Goal: Register for event/course

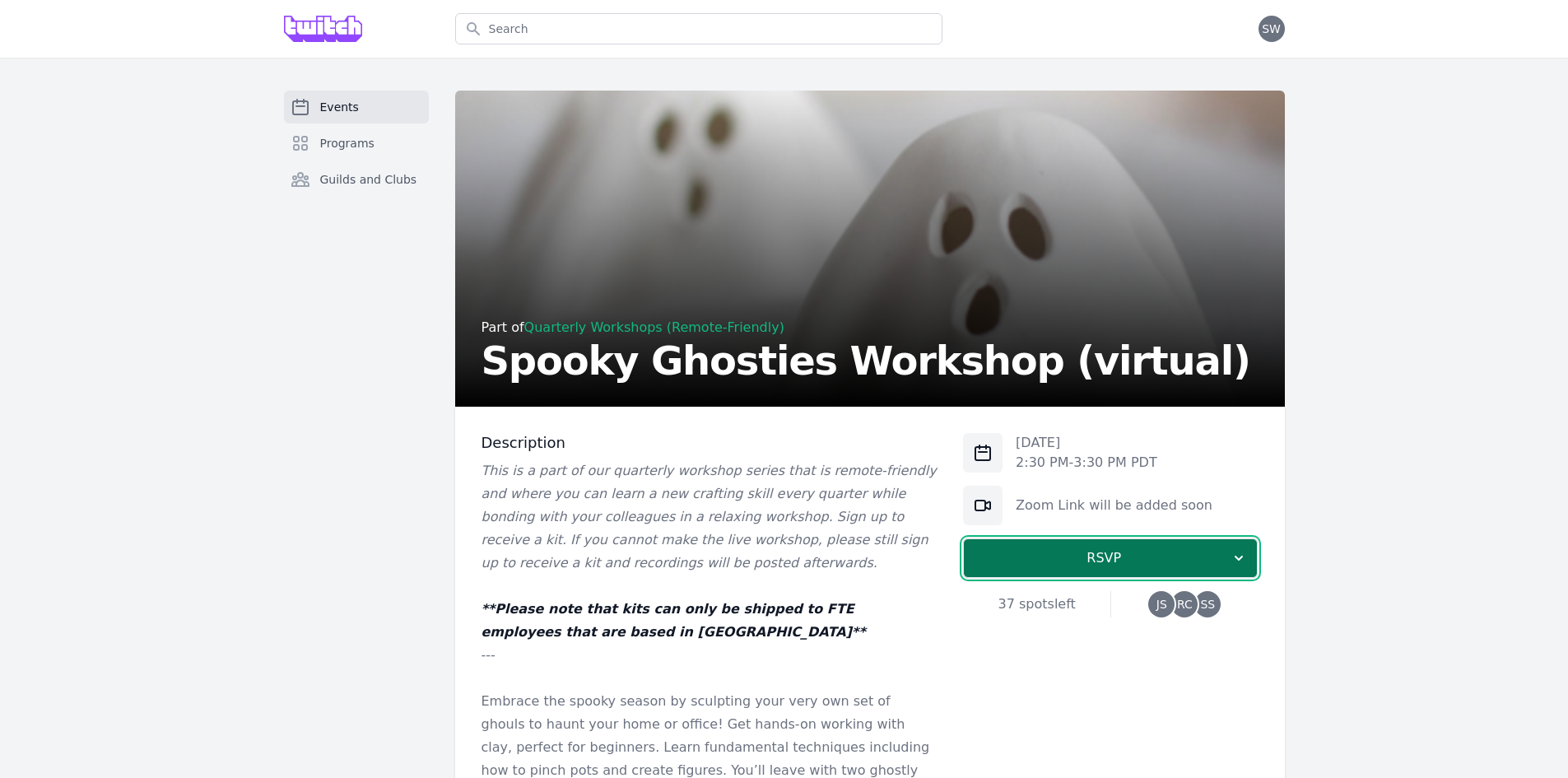
click at [1108, 567] on span "RSVP" at bounding box center [1104, 557] width 254 height 20
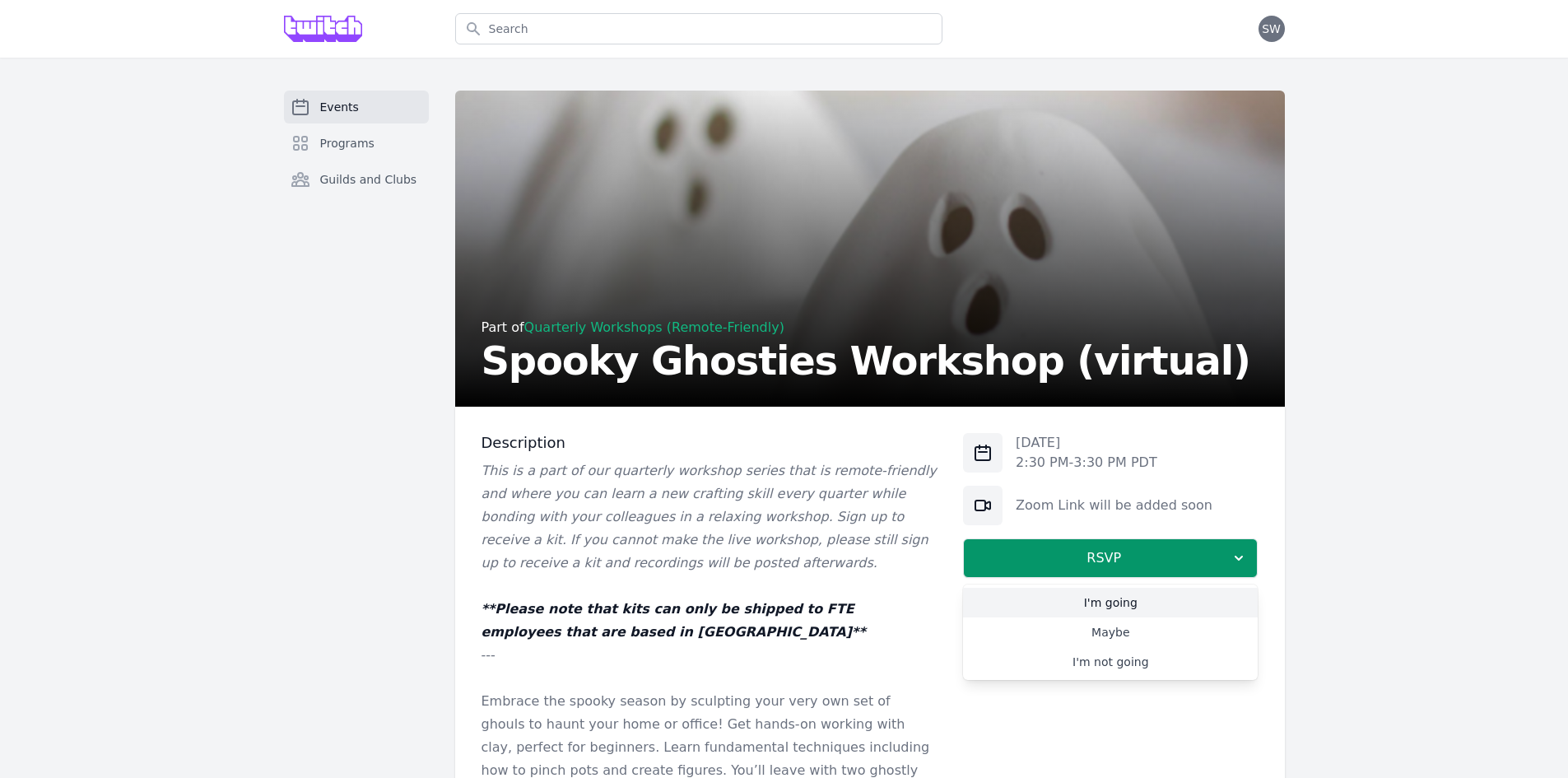
click at [1129, 604] on link "I'm going" at bounding box center [1109, 602] width 295 height 29
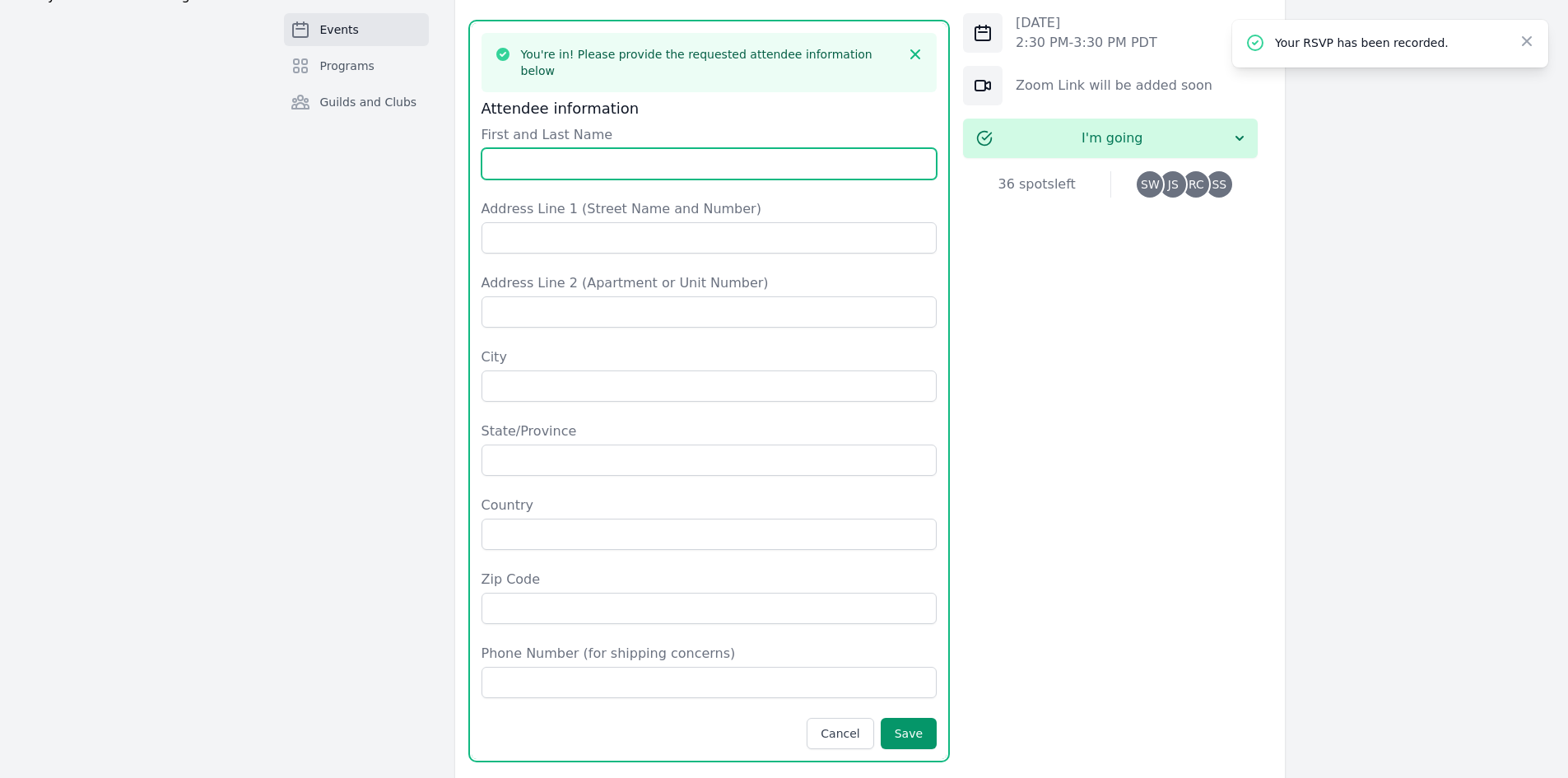
click at [565, 148] on input "First and Last Name" at bounding box center [709, 163] width 456 height 31
type input "[PERSON_NAME]"
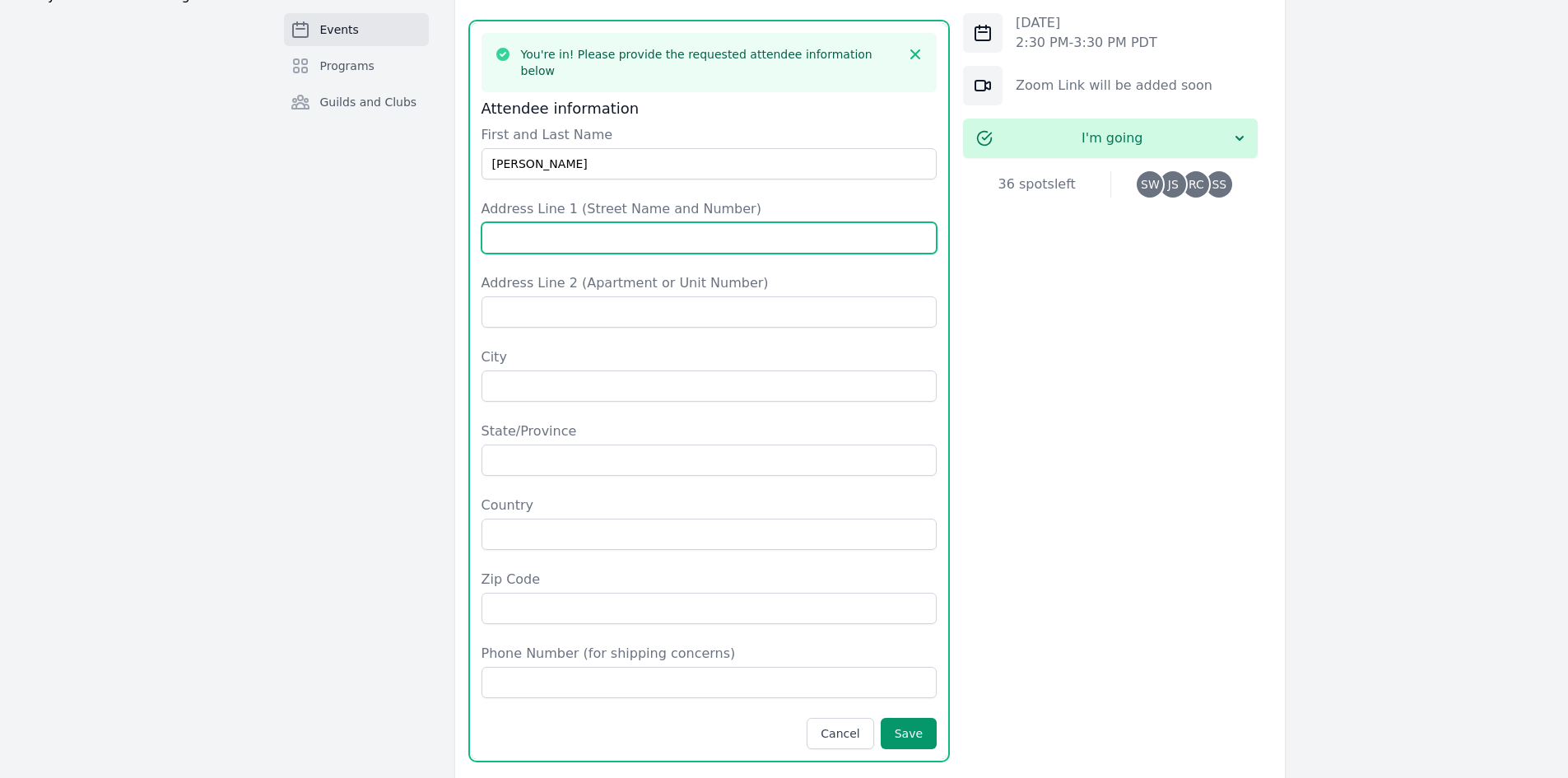
click at [567, 223] on input "Address Line 1 (Street Name and Number)" at bounding box center [709, 238] width 456 height 31
type input "[STREET_ADDRESS]"
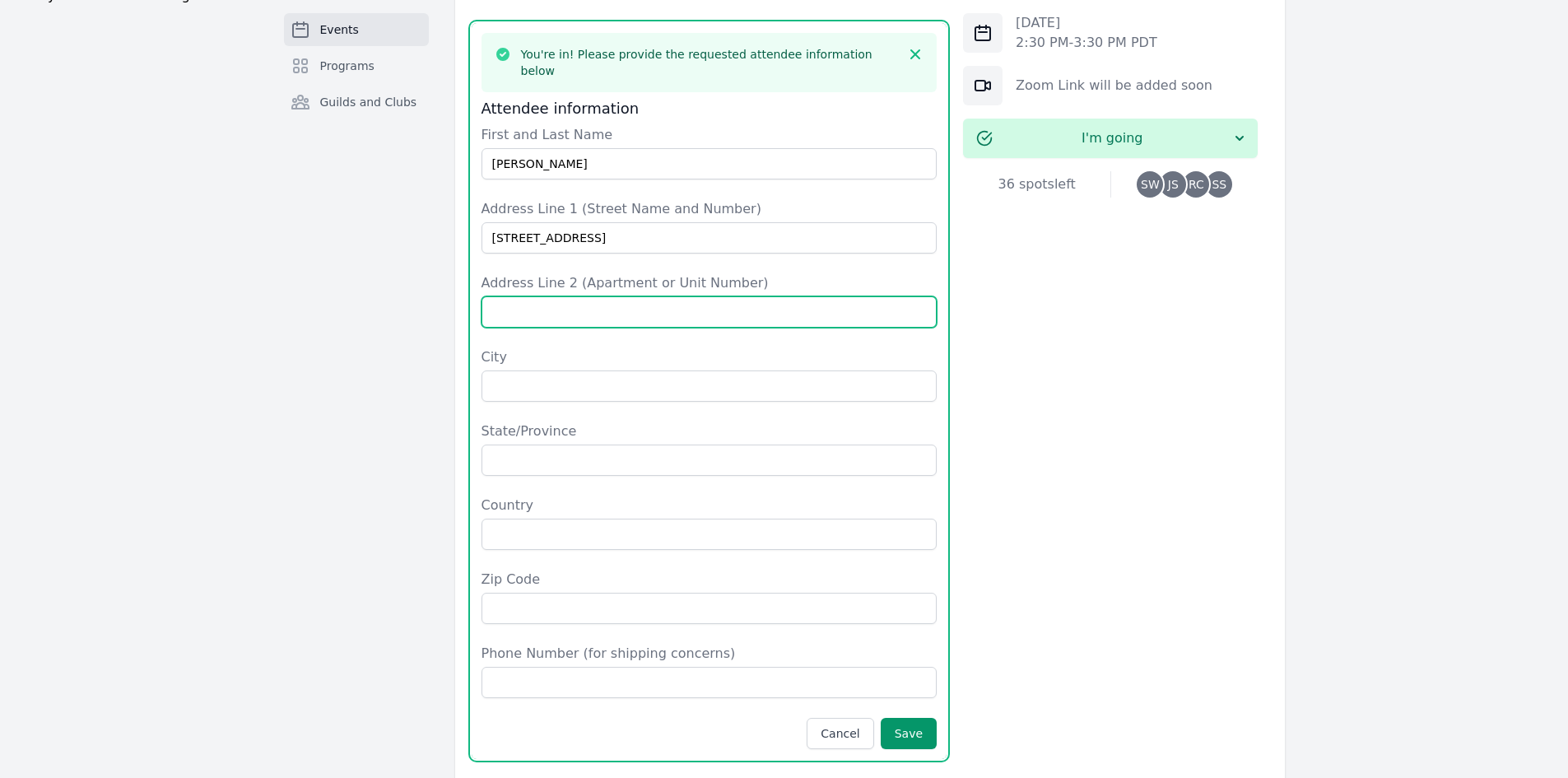
type input "Apt 102"
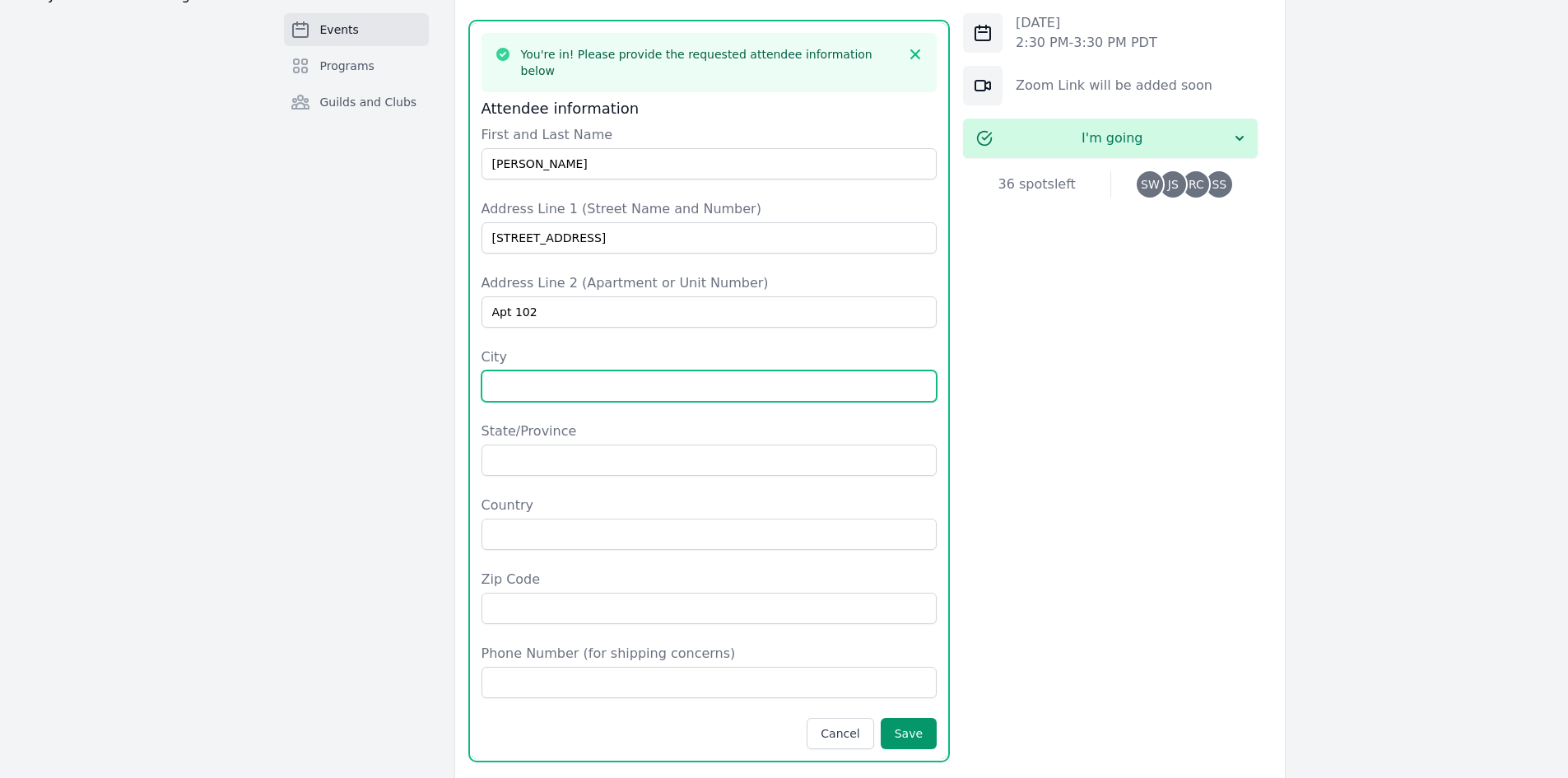
type input "[GEOGRAPHIC_DATA]"
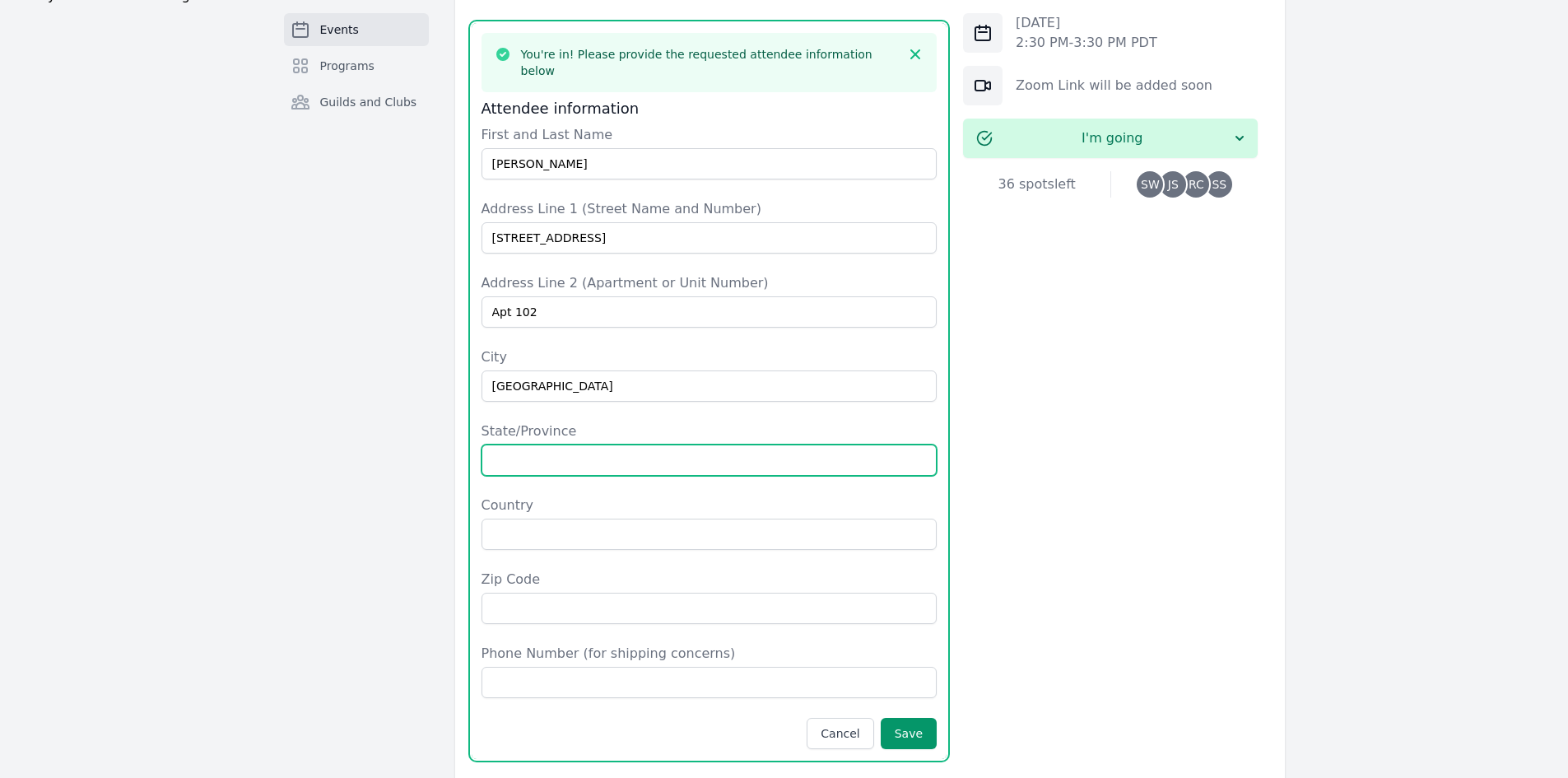
type input "CA"
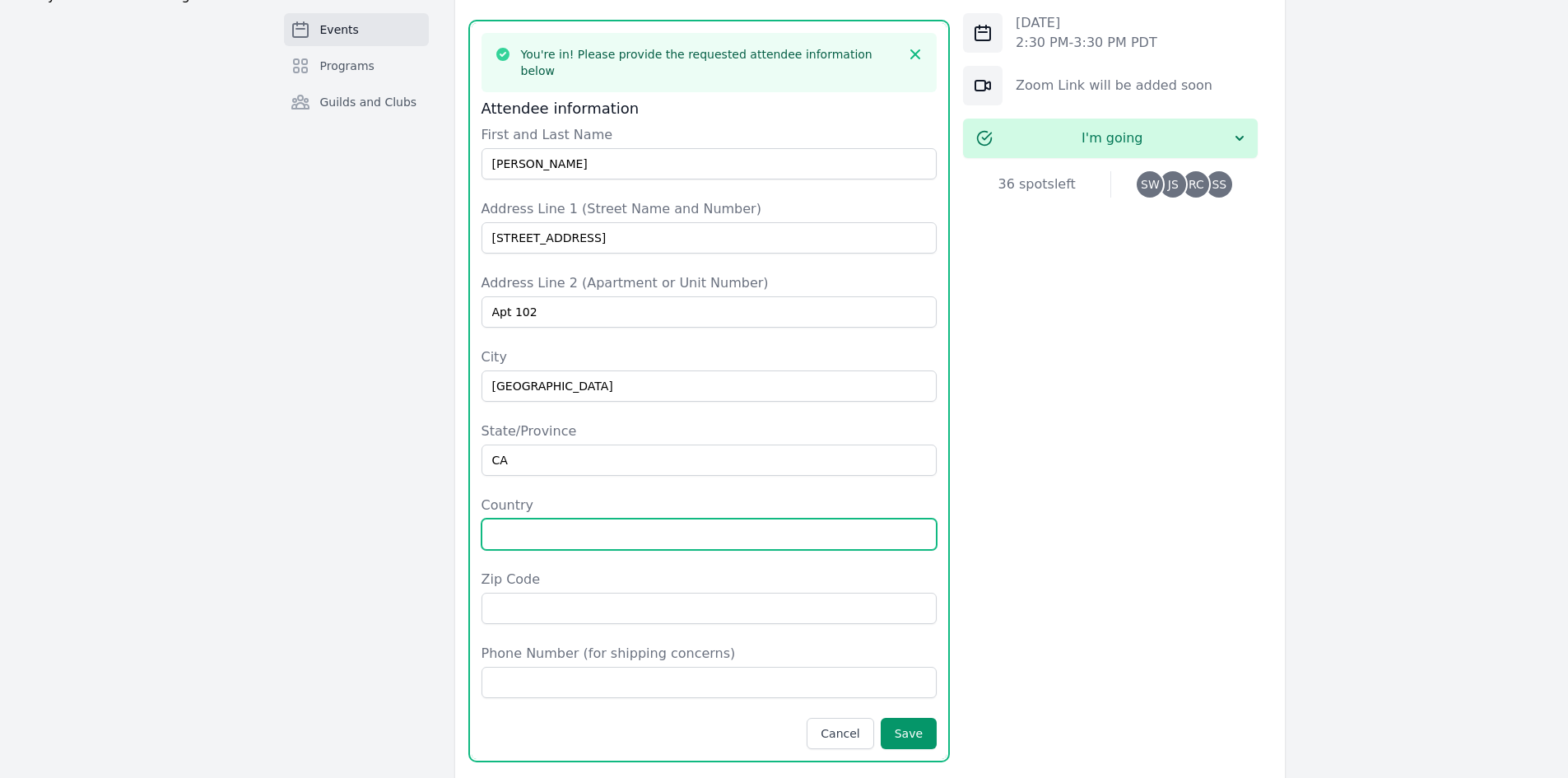
type input "[GEOGRAPHIC_DATA]"
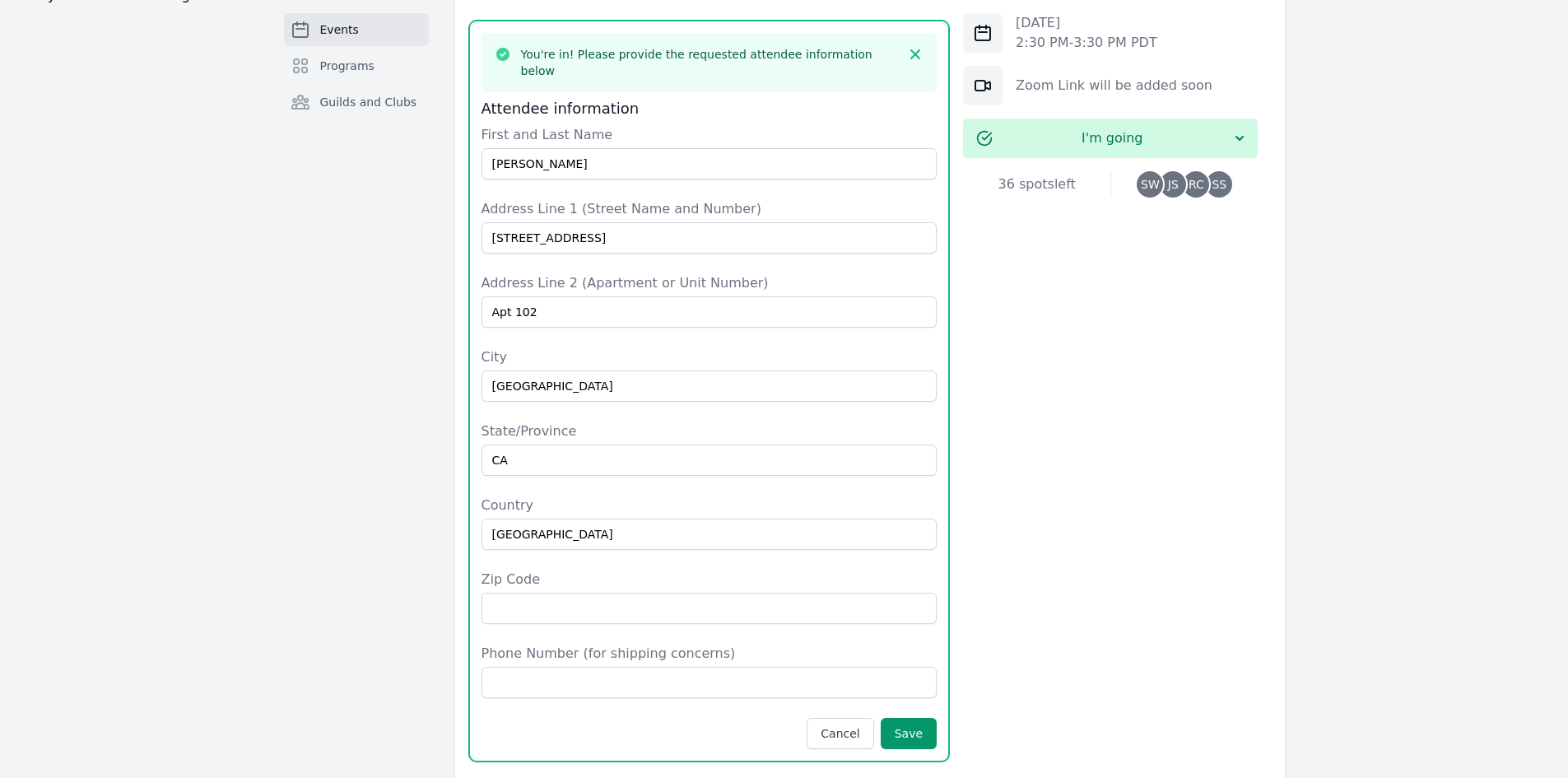
type input "94123"
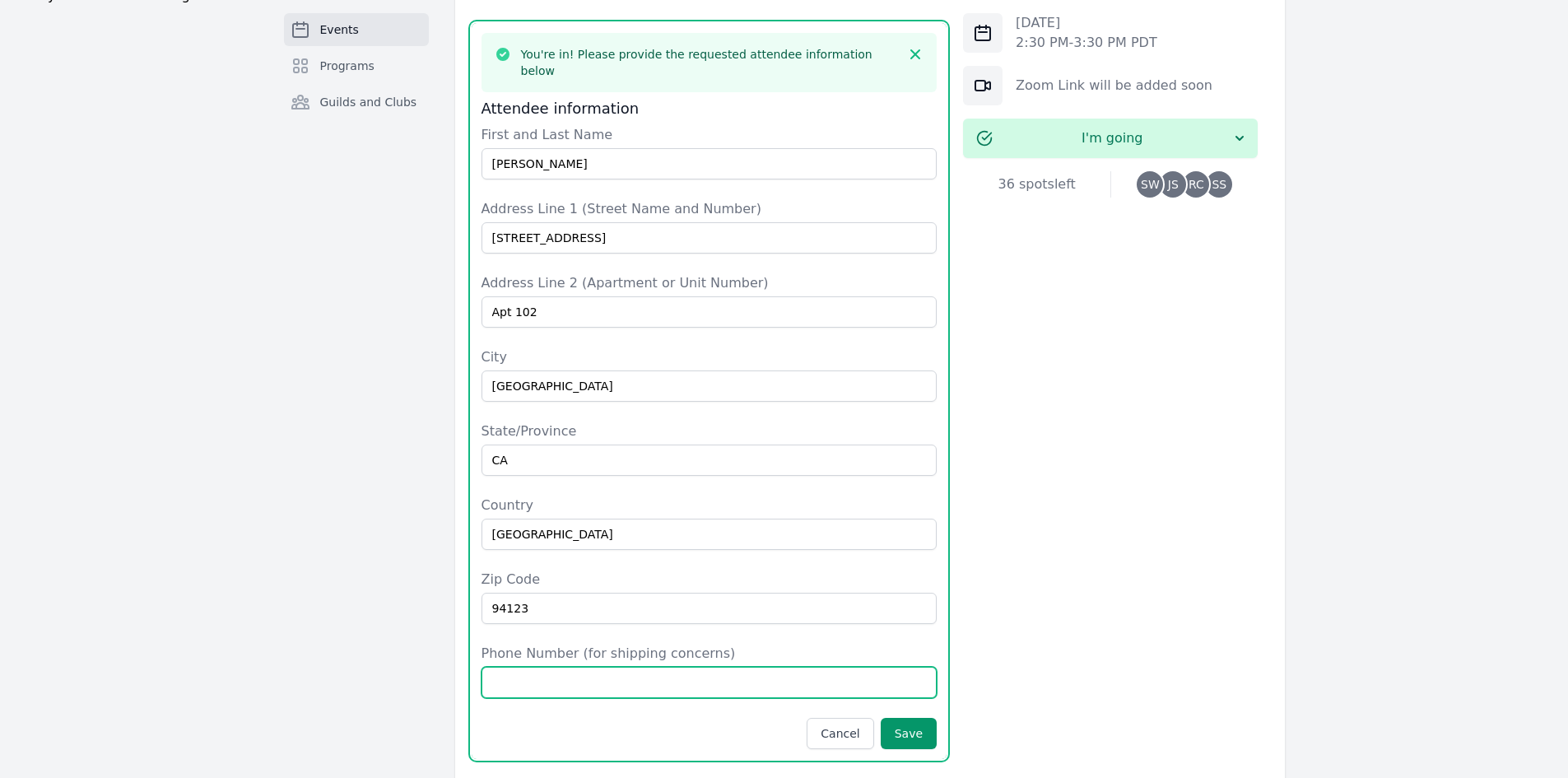
type input "4257363436"
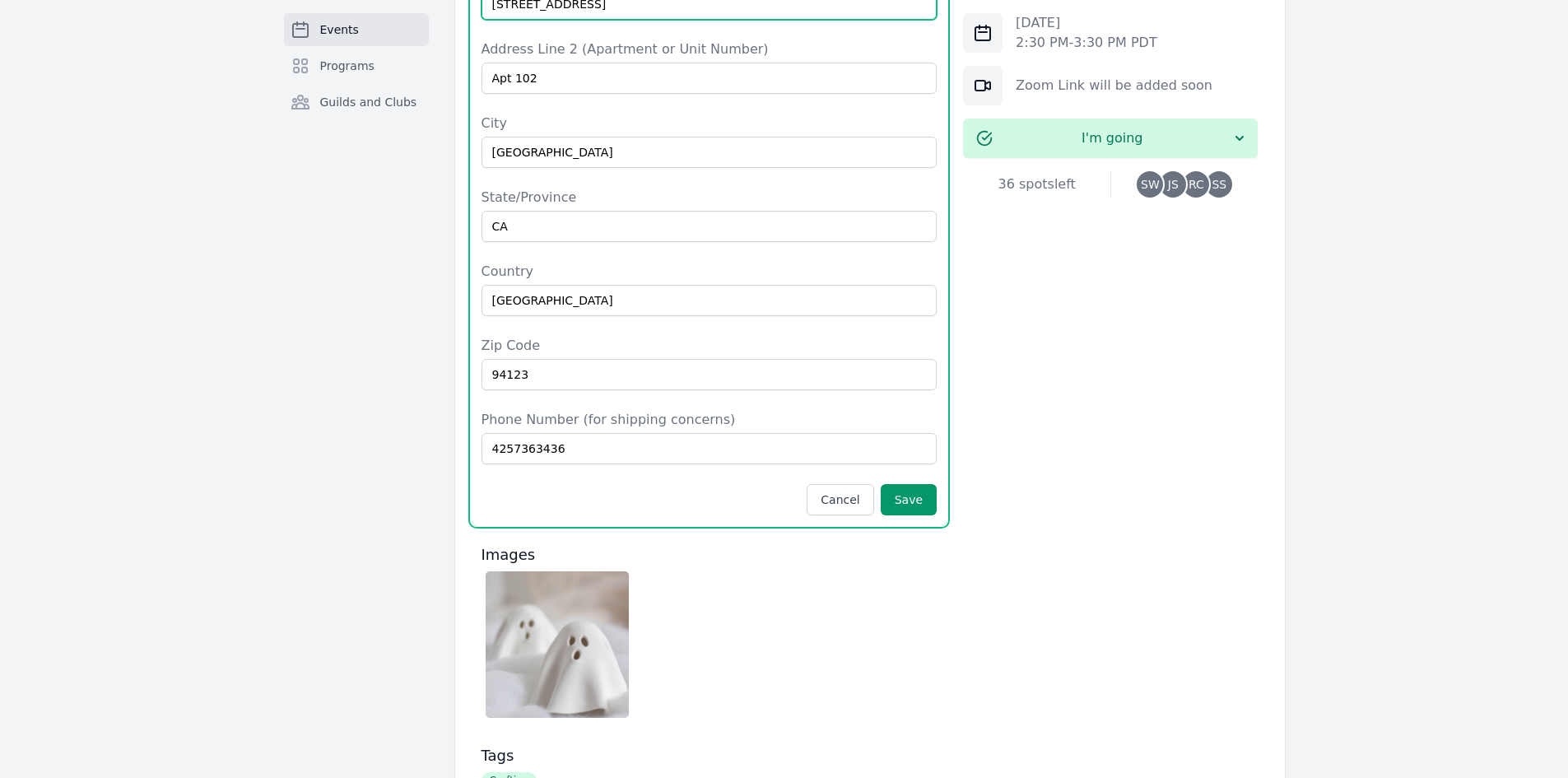
scroll to position [1141, 0]
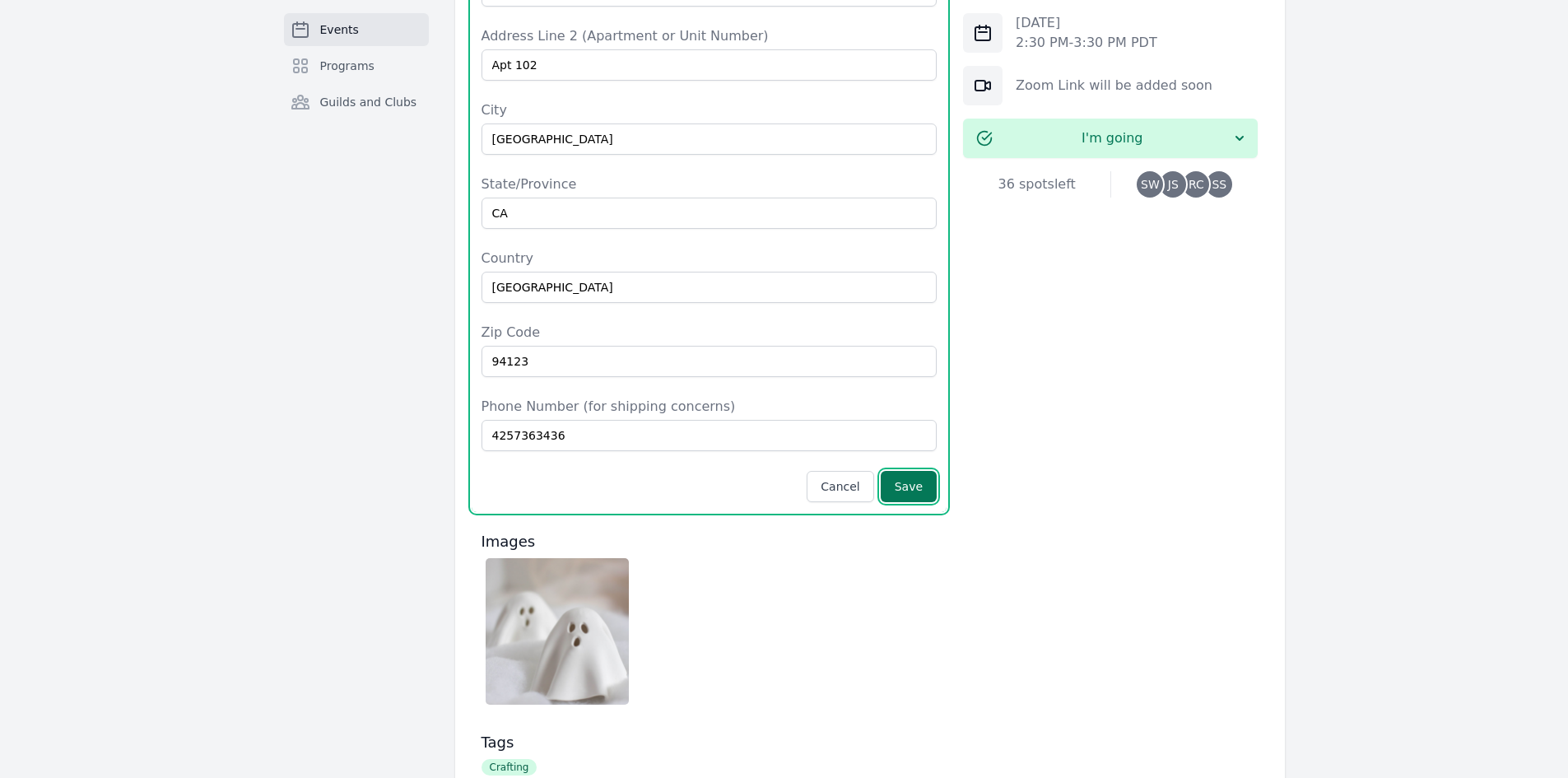
click at [928, 471] on button "Save" at bounding box center [908, 486] width 56 height 31
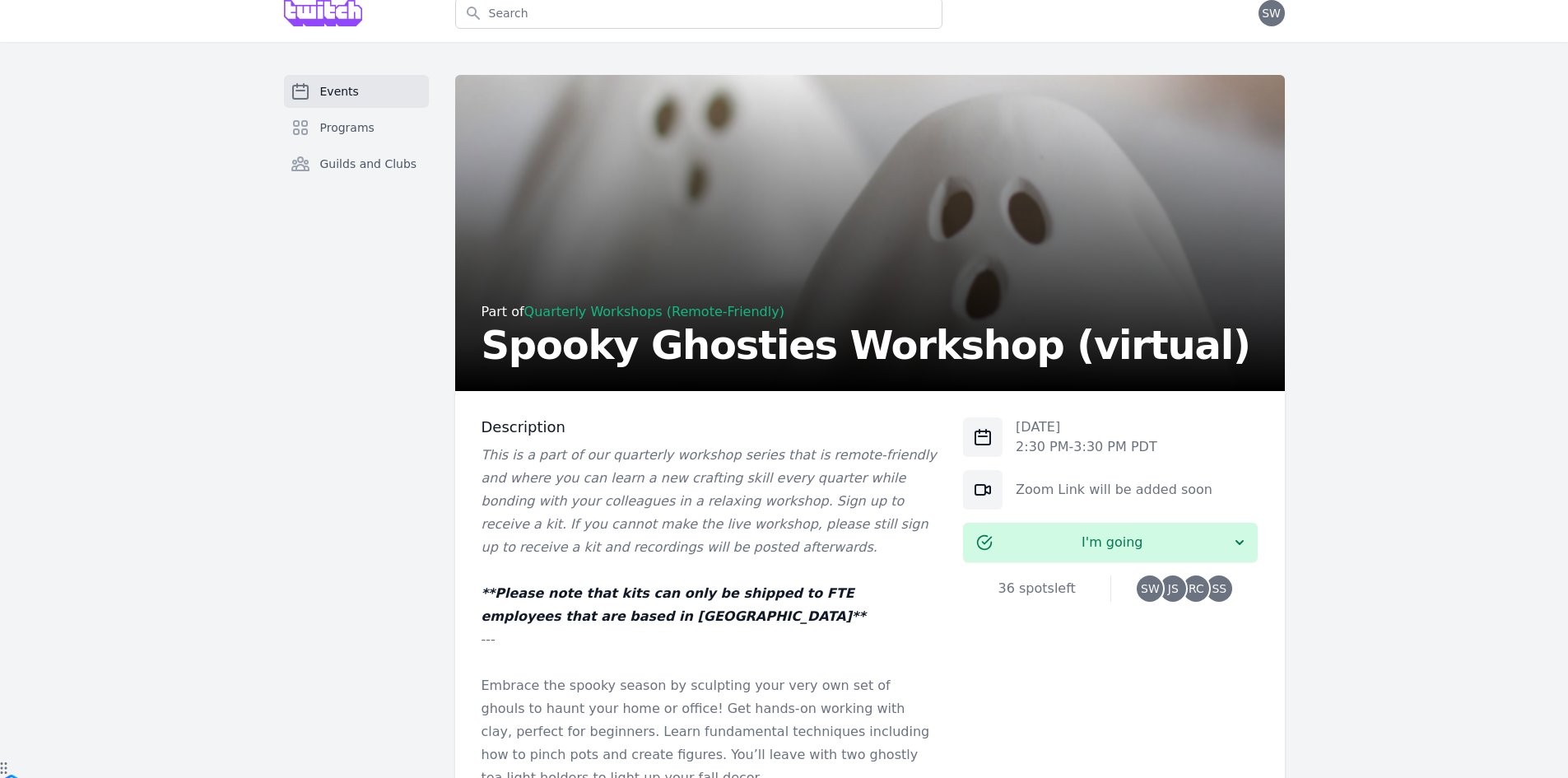
scroll to position [0, 0]
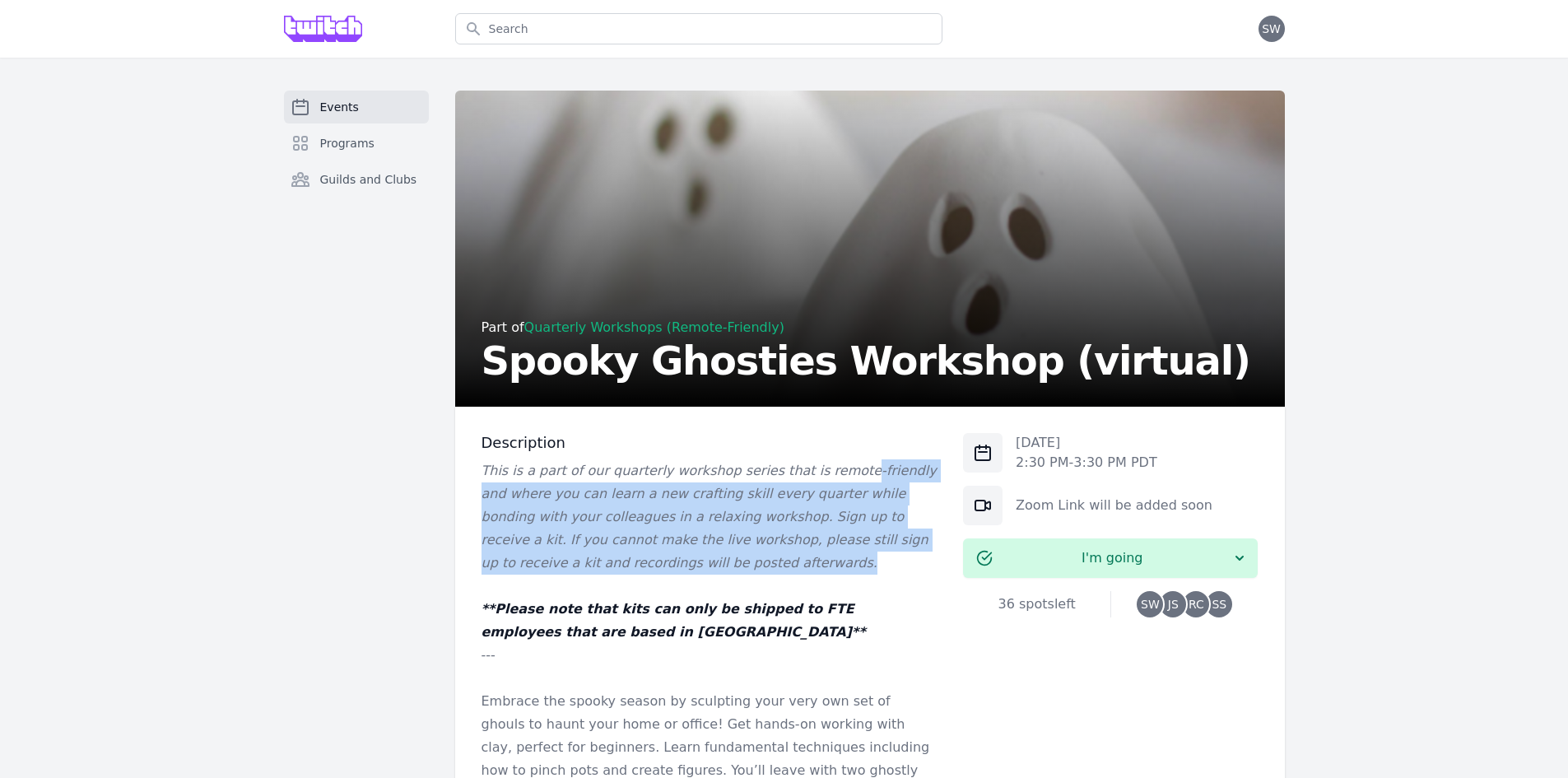
drag, startPoint x: 820, startPoint y: 470, endPoint x: 927, endPoint y: 563, distance: 141.8
click at [927, 563] on p "This is a part of our quarterly workshop series that is remote-friendly and whe…" at bounding box center [709, 517] width 456 height 116
click at [687, 570] on p "This is a part of our quarterly workshop series that is remote-friendly and whe…" at bounding box center [709, 517] width 456 height 116
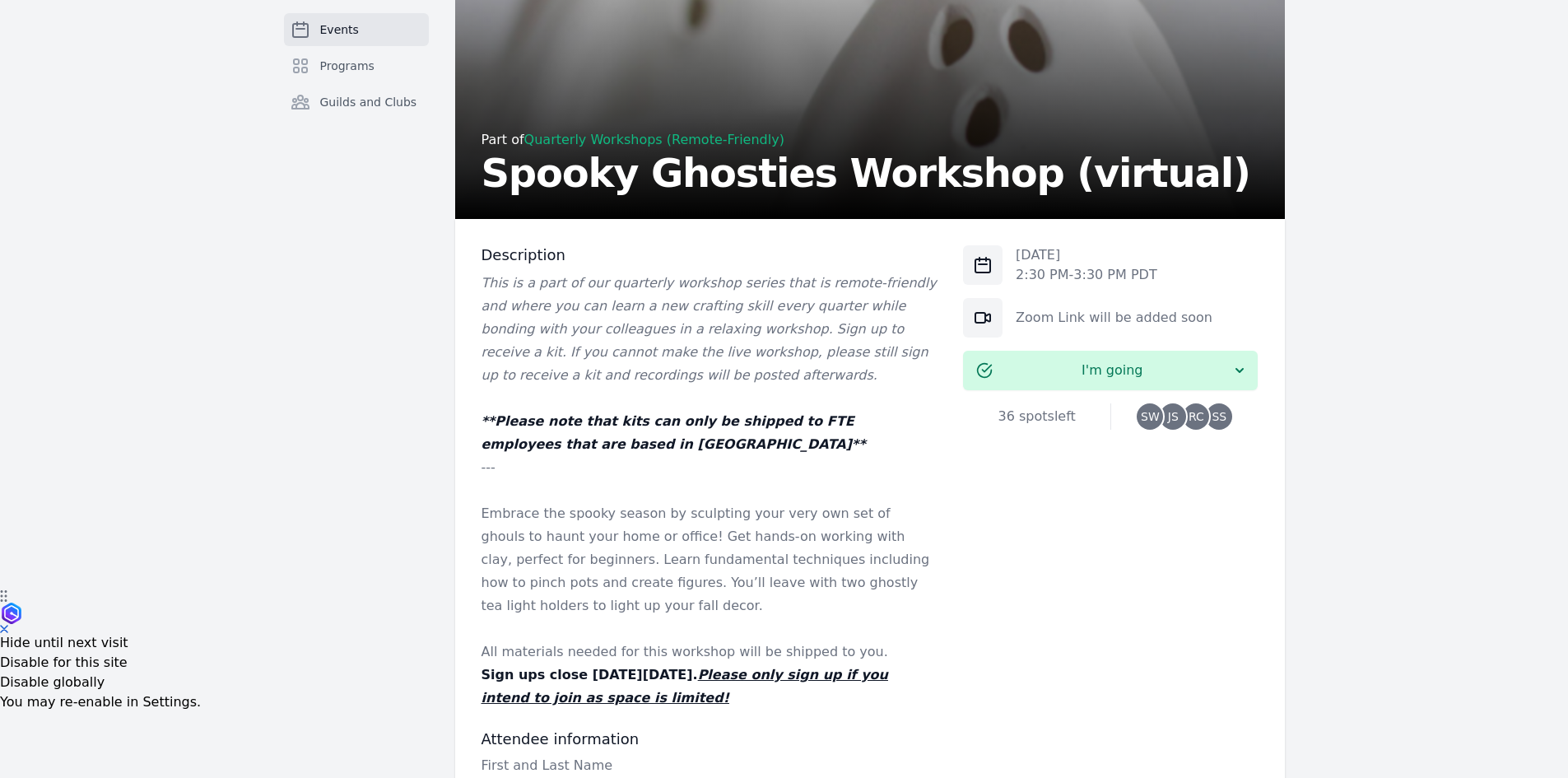
scroll to position [247, 0]
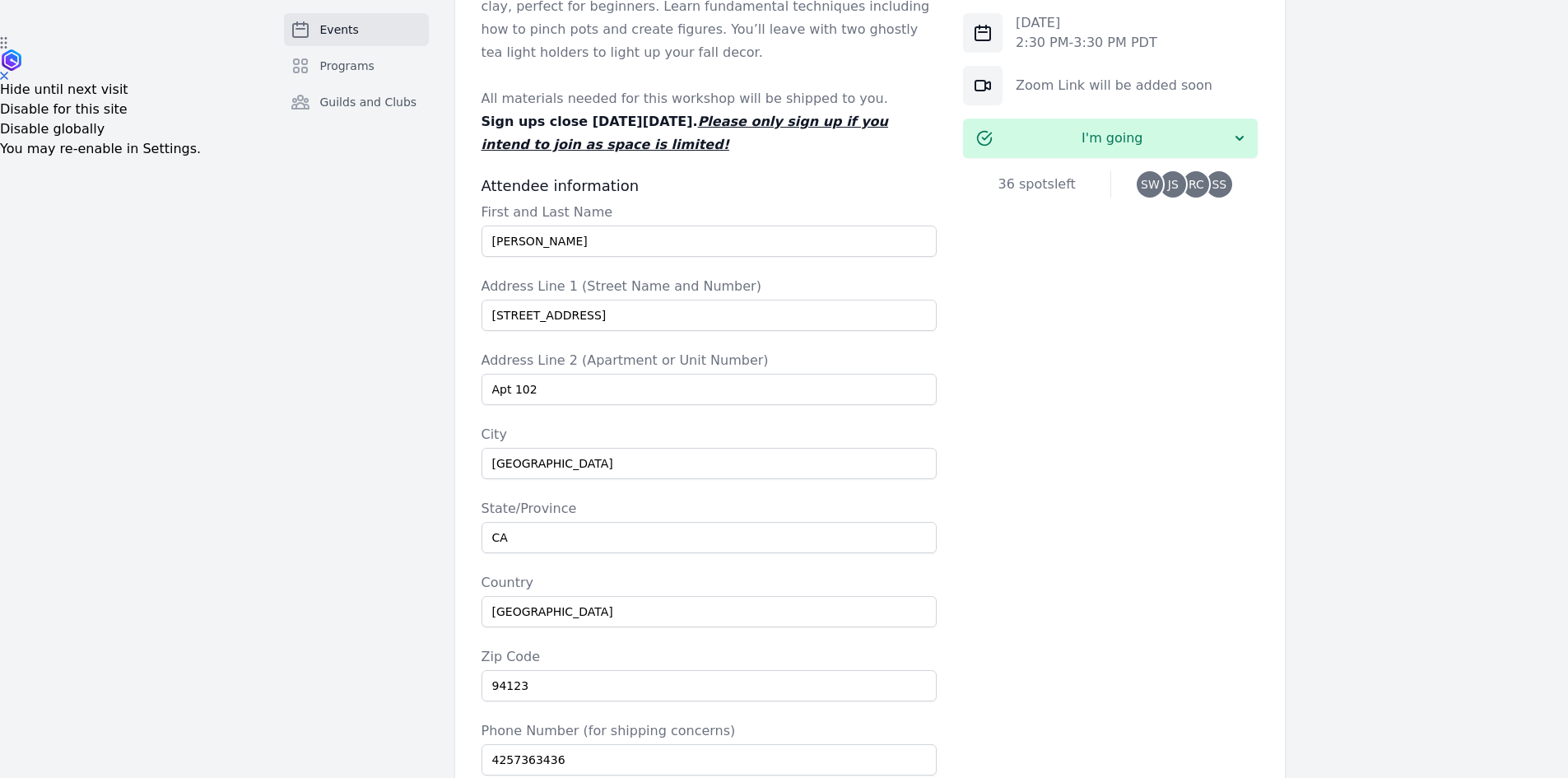
scroll to position [1206, 0]
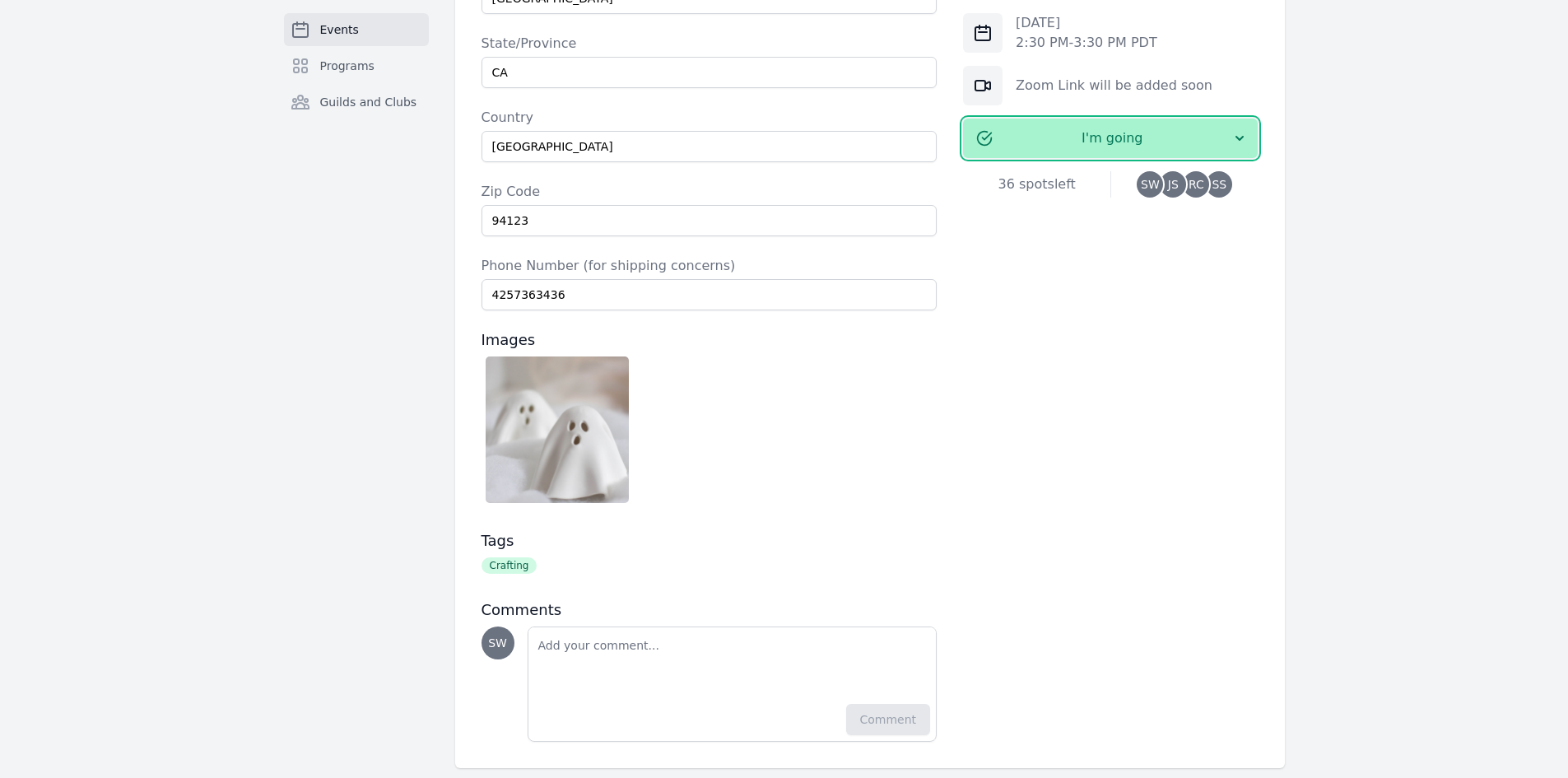
click at [1241, 142] on icon "button" at bounding box center [1238, 137] width 16 height 16
